Goal: Check status: Check status

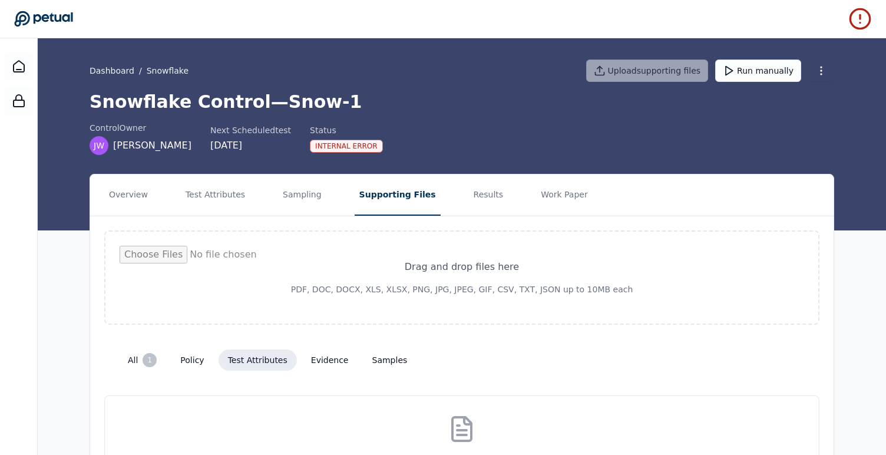
click at [329, 360] on button "evidence" at bounding box center [330, 360] width 57 height 21
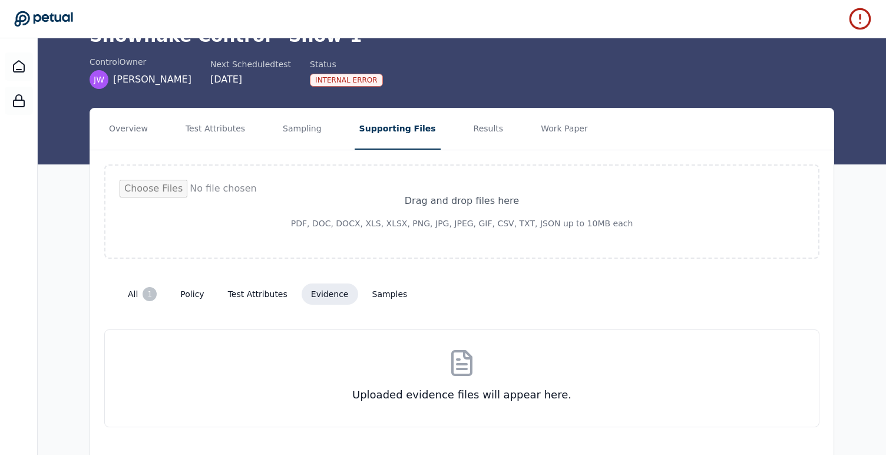
scroll to position [91, 0]
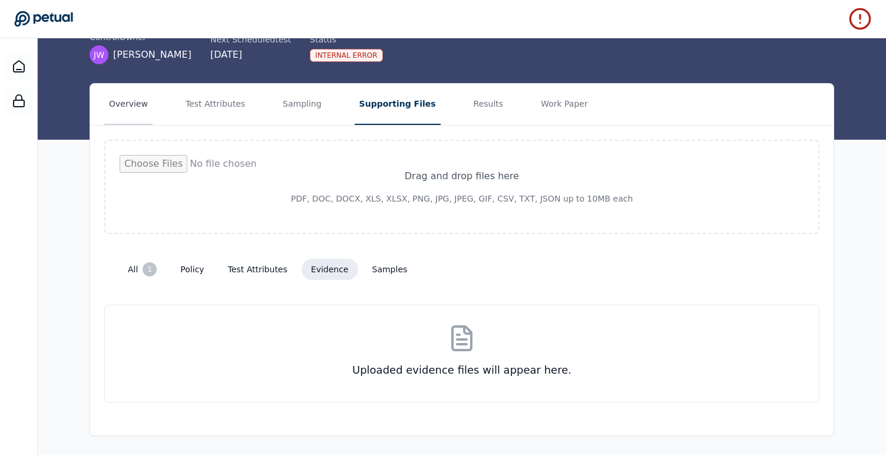
click at [123, 104] on button "Overview" at bounding box center [128, 104] width 48 height 41
